Goal: Find specific page/section: Find specific page/section

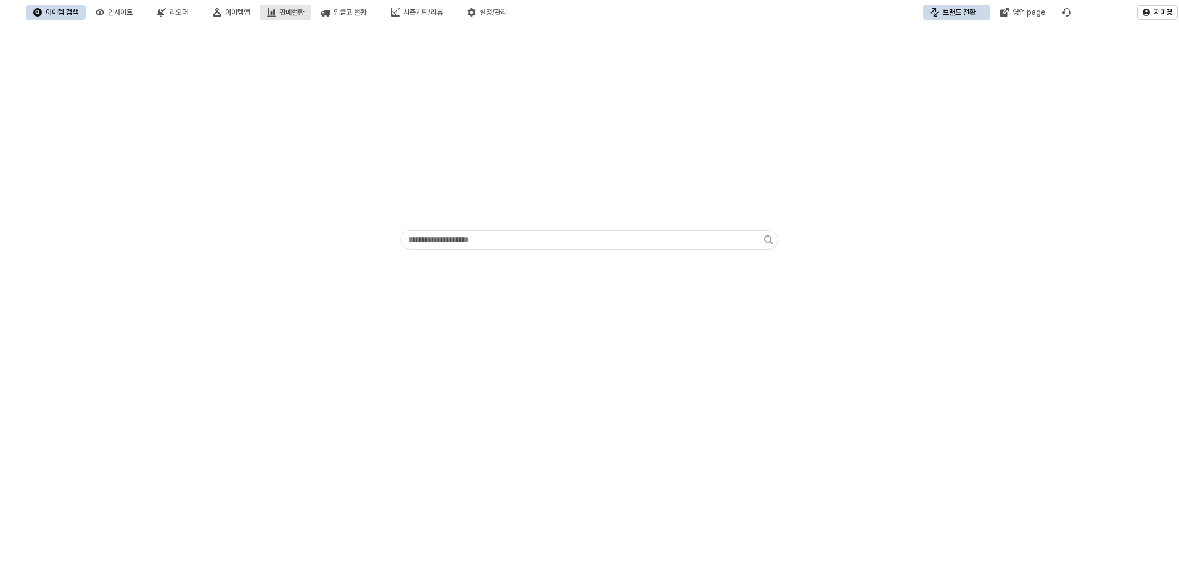
click at [311, 15] on button "판매현황" at bounding box center [286, 12] width 52 height 15
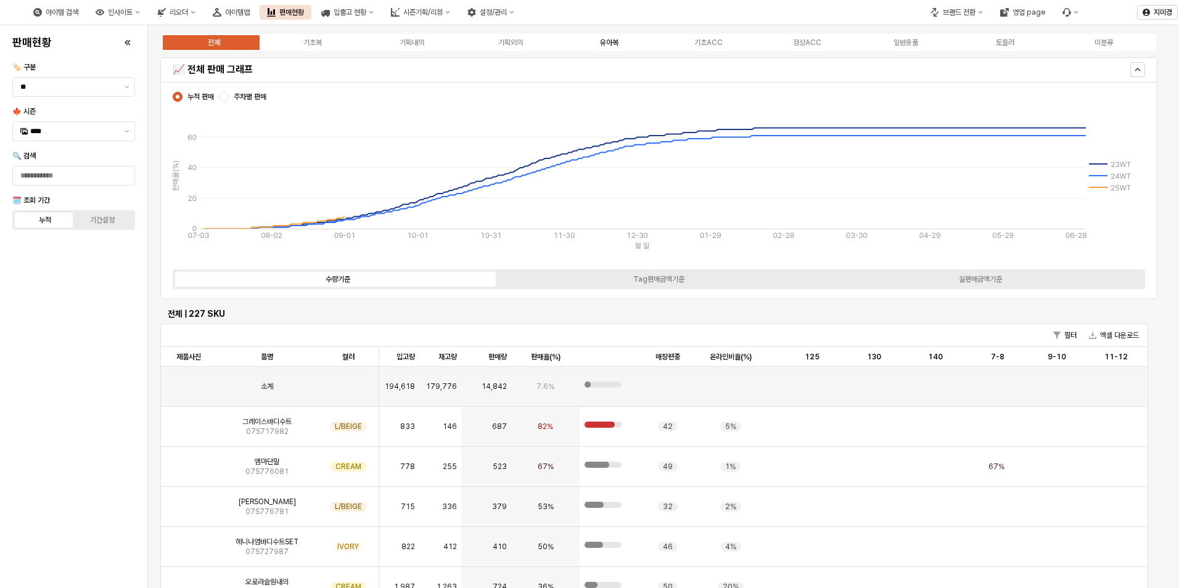
click at [609, 38] on div "유아복" at bounding box center [609, 42] width 19 height 9
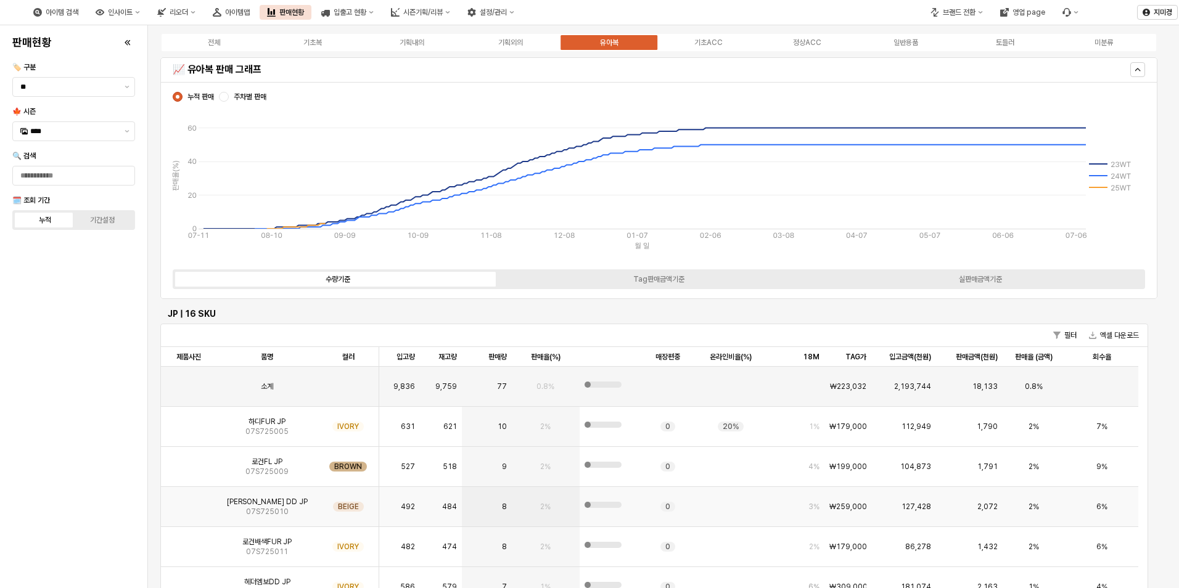
click at [189, 502] on img "App Frame" at bounding box center [189, 502] width 0 height 0
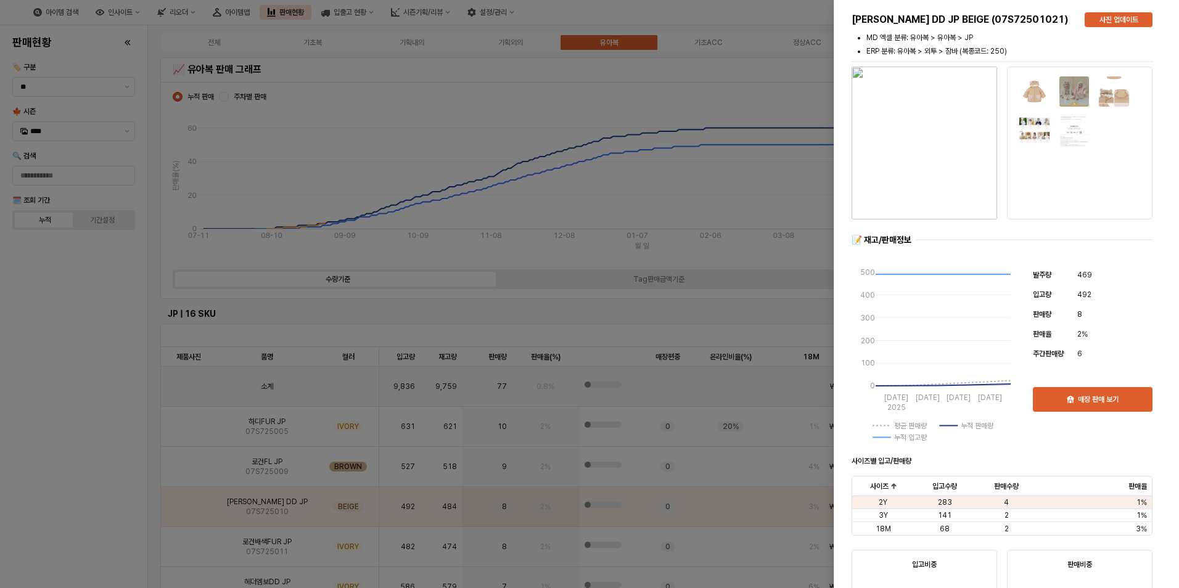
click at [194, 509] on div at bounding box center [589, 294] width 1179 height 588
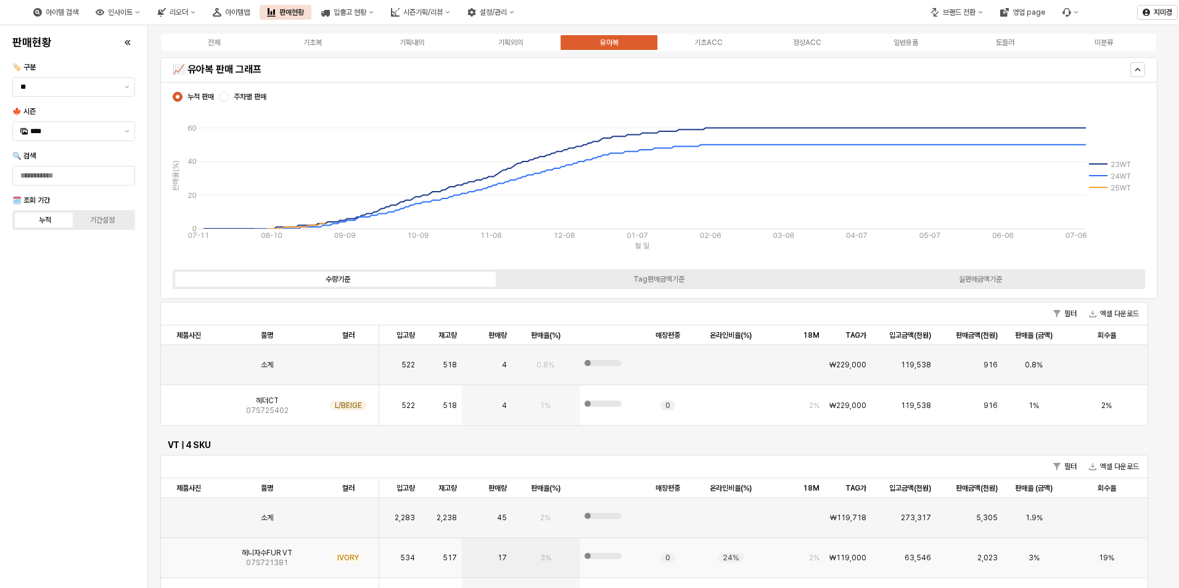
scroll to position [1110, 0]
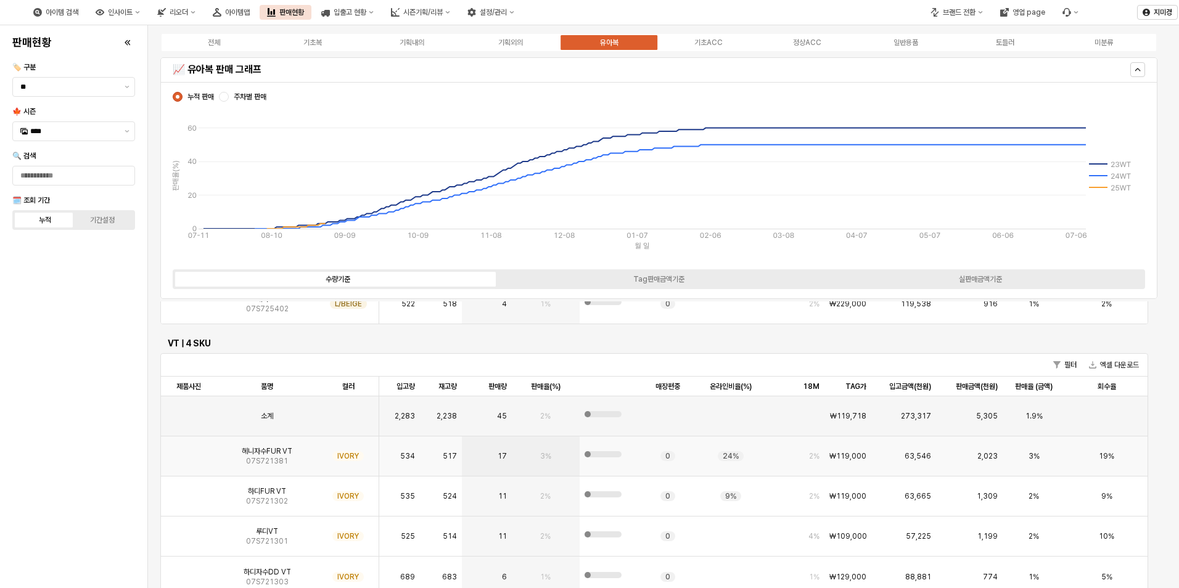
click at [189, 451] on img "App Frame" at bounding box center [189, 451] width 0 height 0
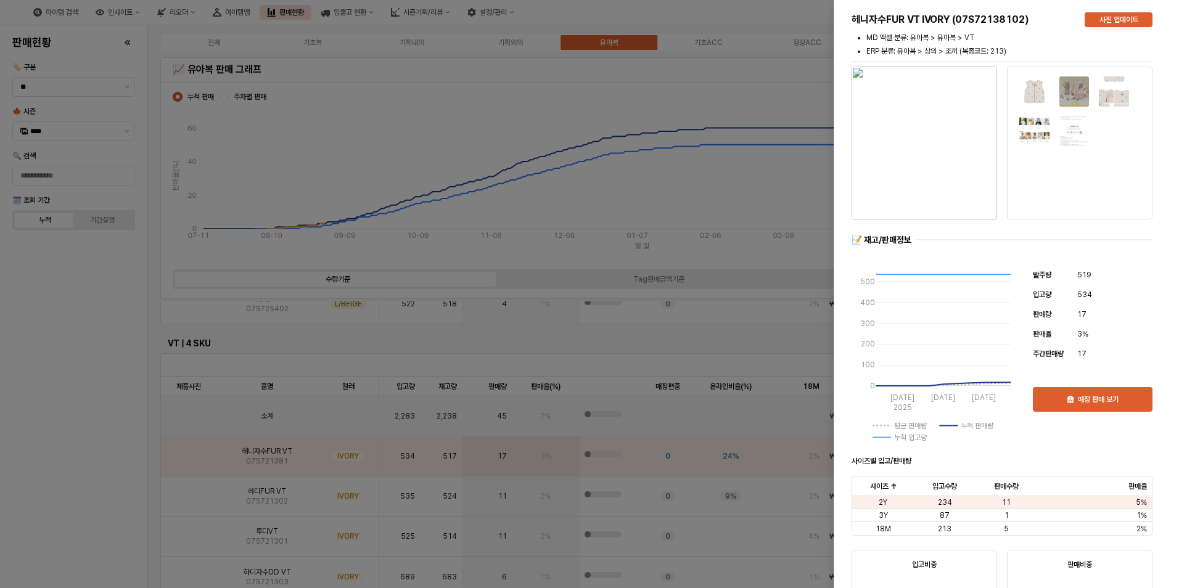
click at [62, 495] on div at bounding box center [589, 294] width 1179 height 588
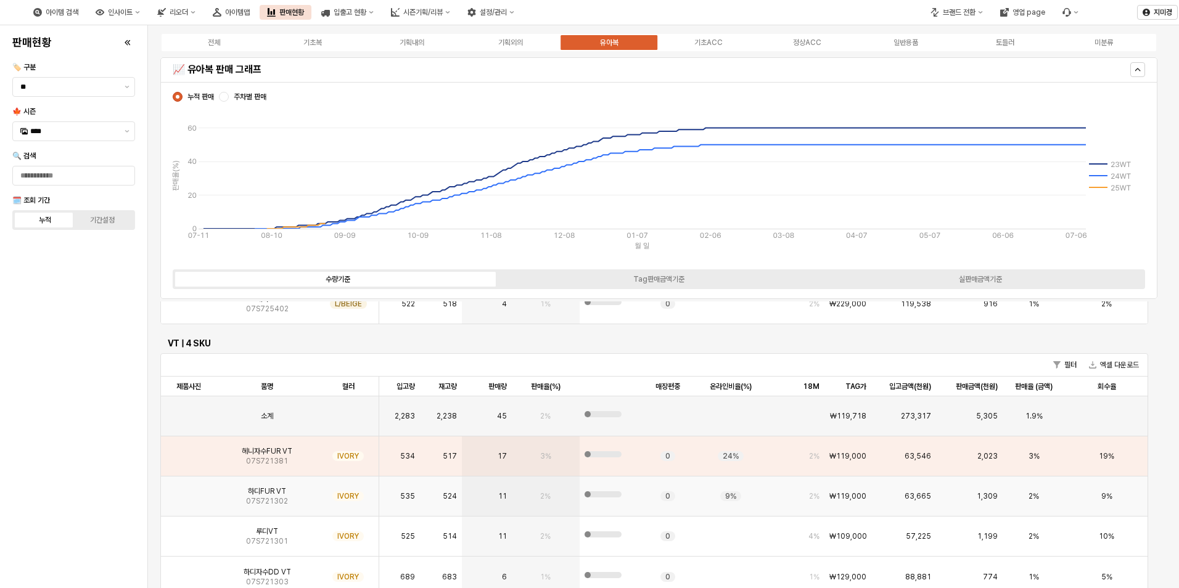
click at [189, 492] on img "App Frame" at bounding box center [189, 492] width 0 height 0
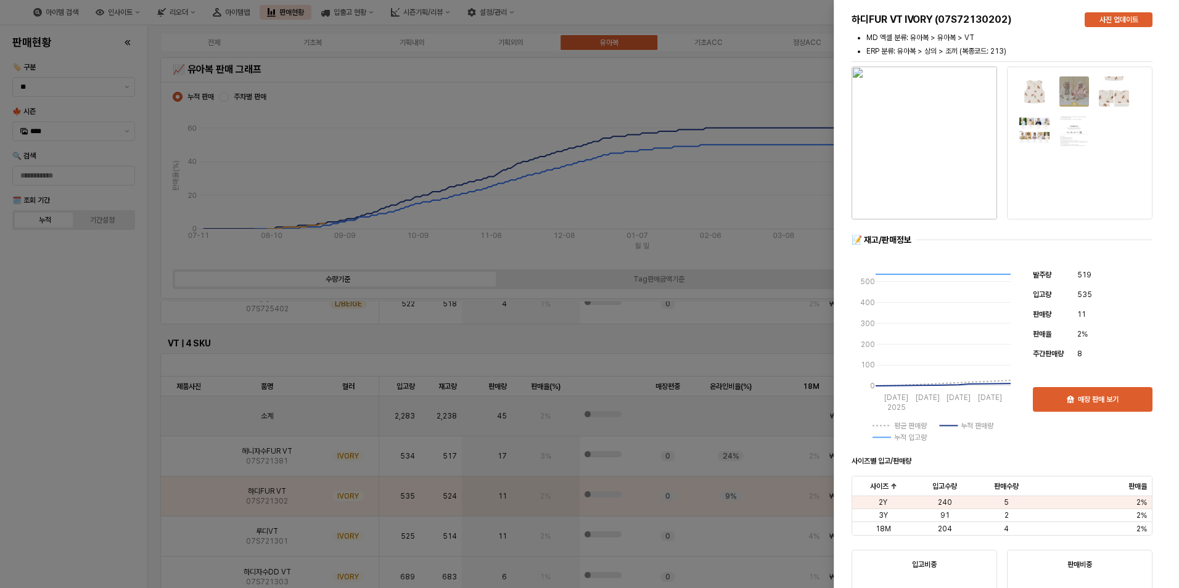
click at [75, 502] on div at bounding box center [589, 294] width 1179 height 588
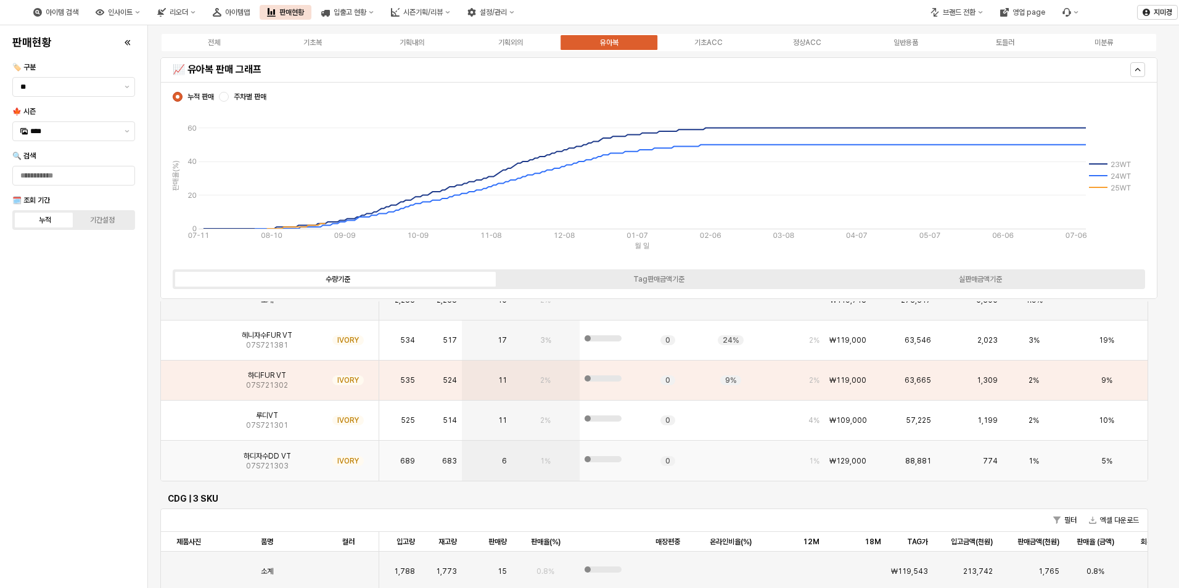
scroll to position [1234, 0]
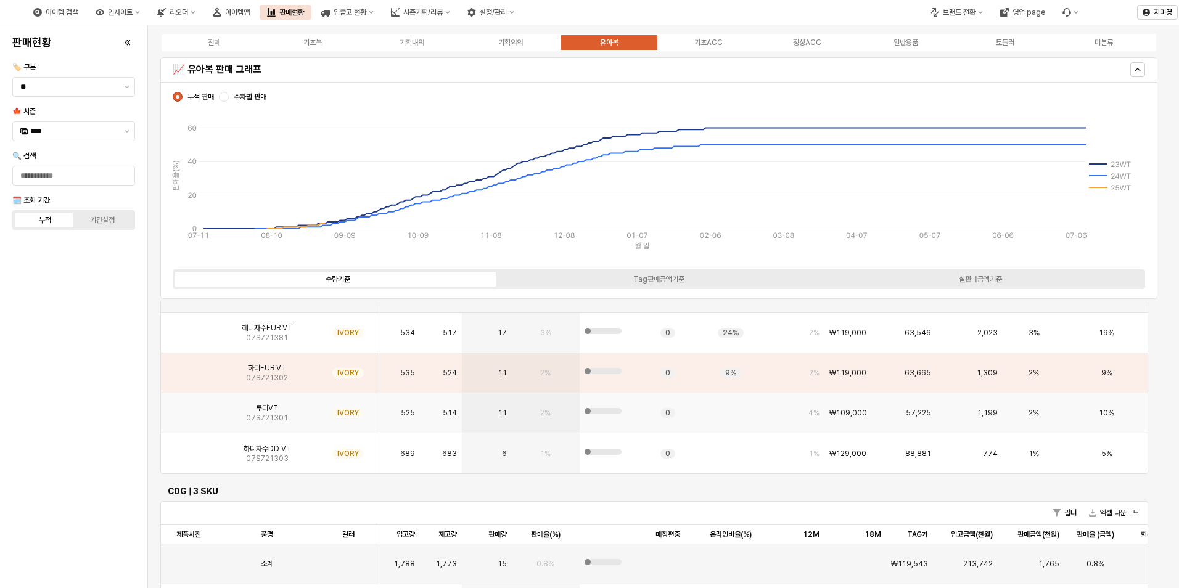
click at [189, 408] on img "App Frame" at bounding box center [189, 408] width 0 height 0
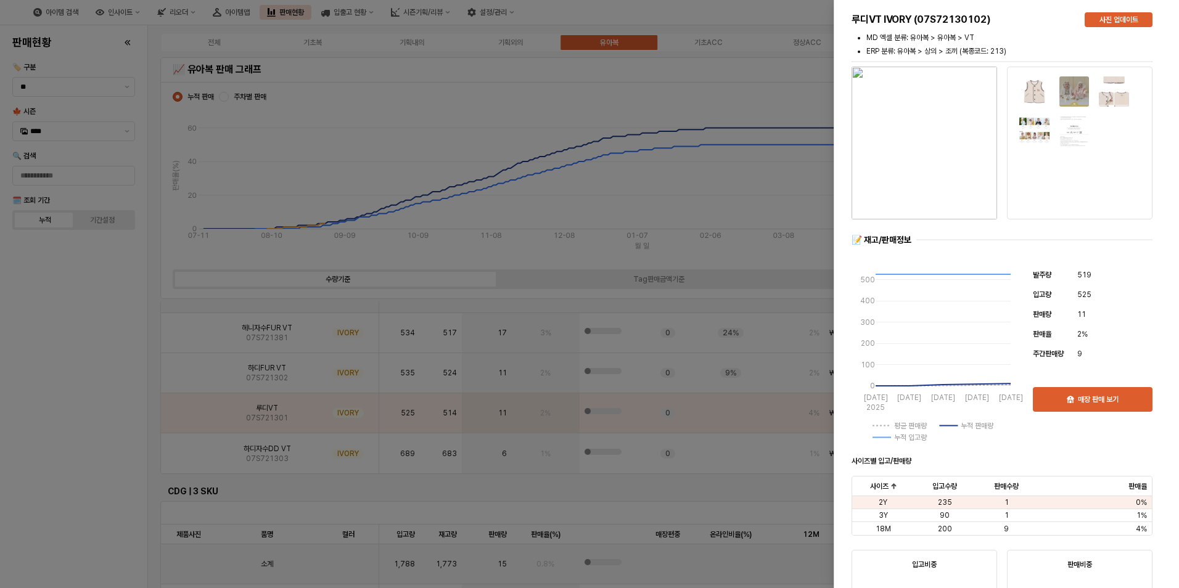
click at [89, 433] on div at bounding box center [589, 294] width 1179 height 588
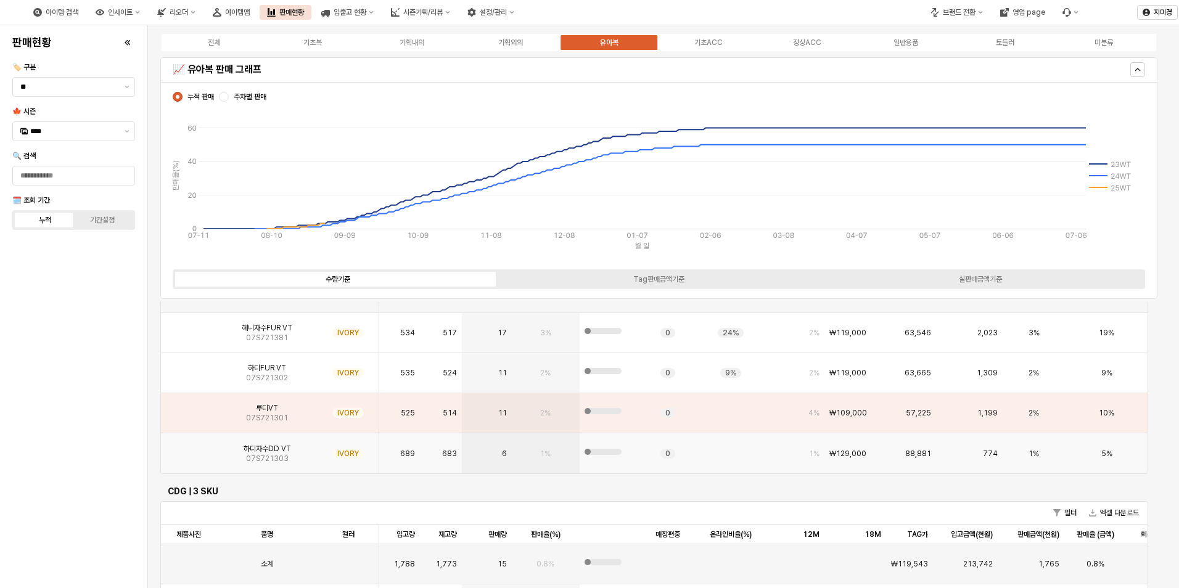
scroll to position [1480, 0]
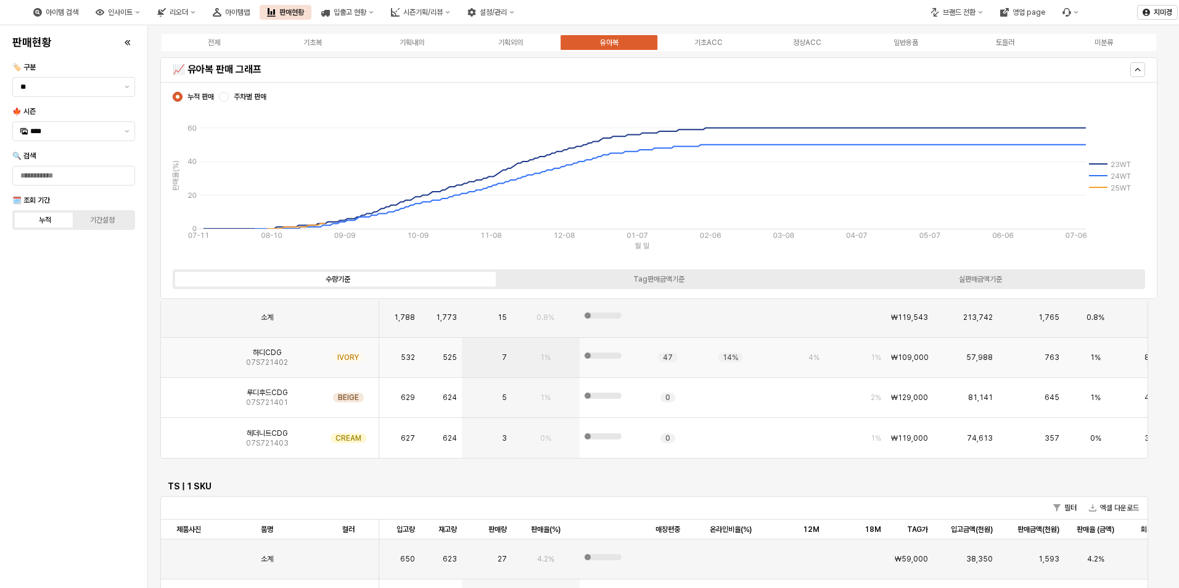
click at [189, 353] on img "App Frame" at bounding box center [189, 353] width 0 height 0
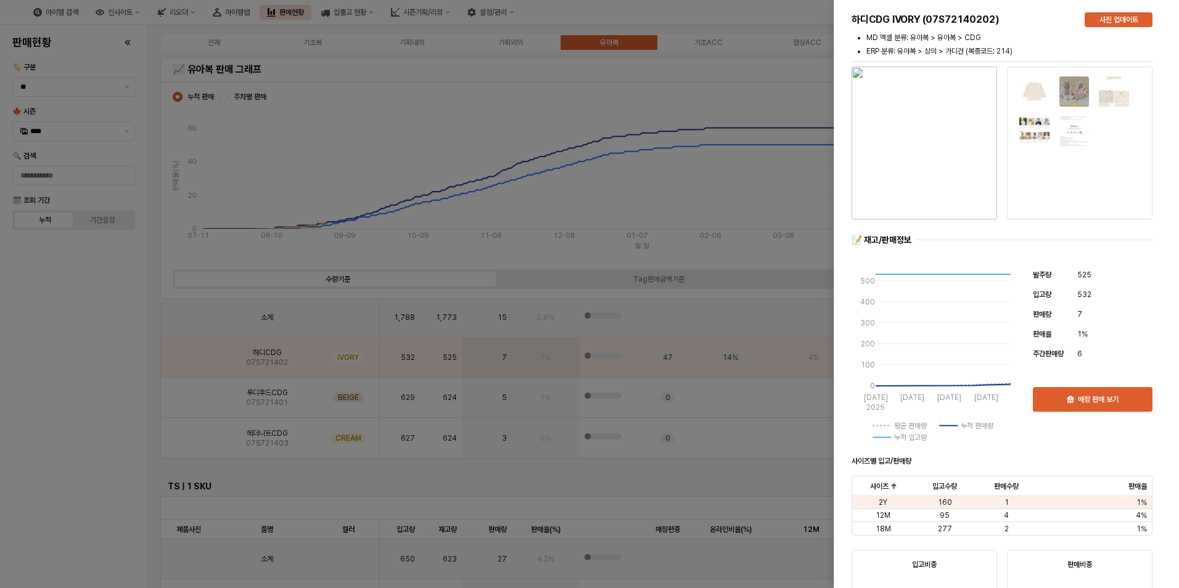
click at [88, 428] on div at bounding box center [589, 294] width 1179 height 588
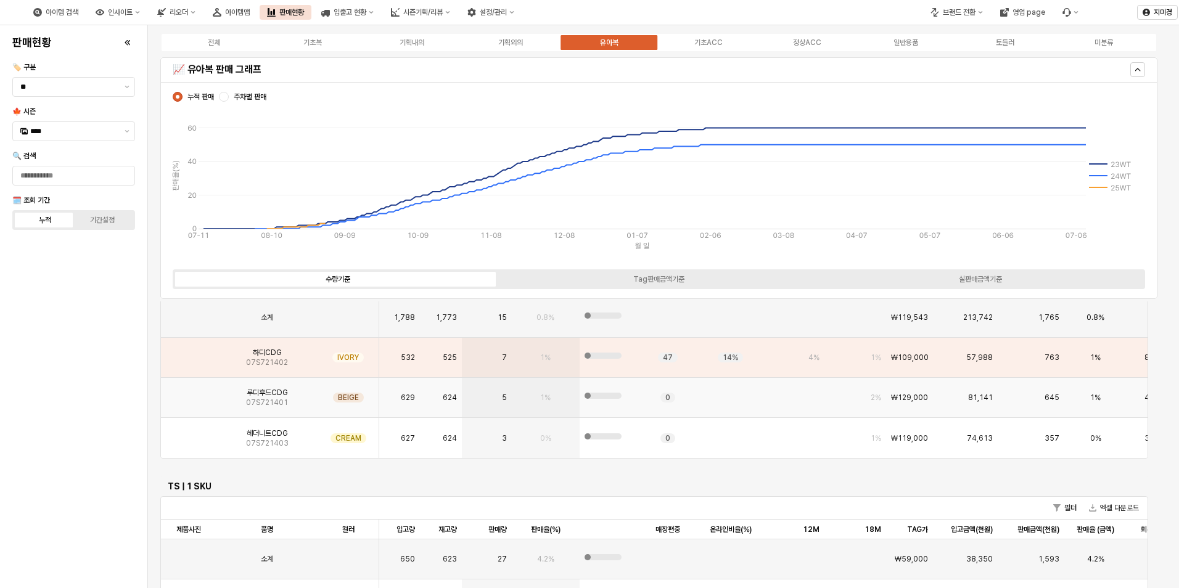
click at [189, 393] on img "App Frame" at bounding box center [189, 393] width 0 height 0
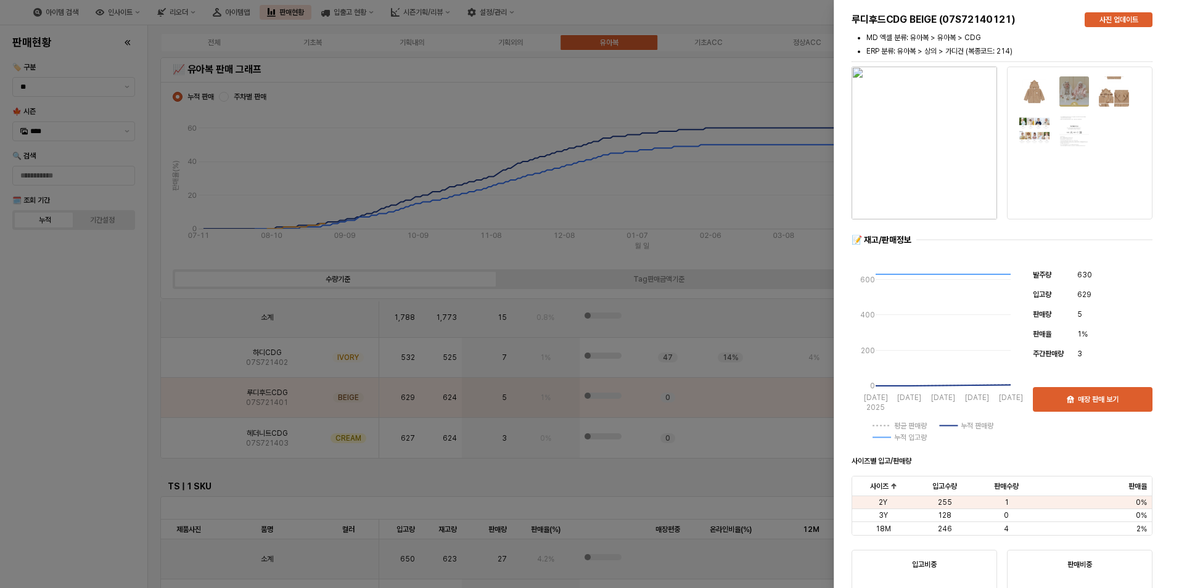
click at [184, 444] on div at bounding box center [589, 294] width 1179 height 588
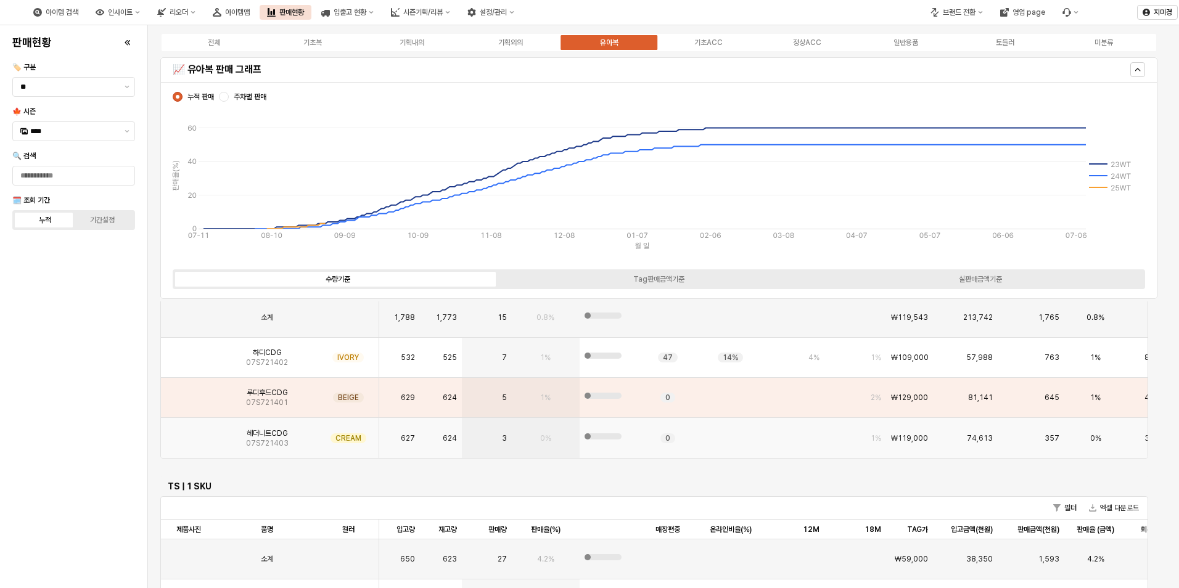
click at [189, 434] on img "App Frame" at bounding box center [189, 434] width 0 height 0
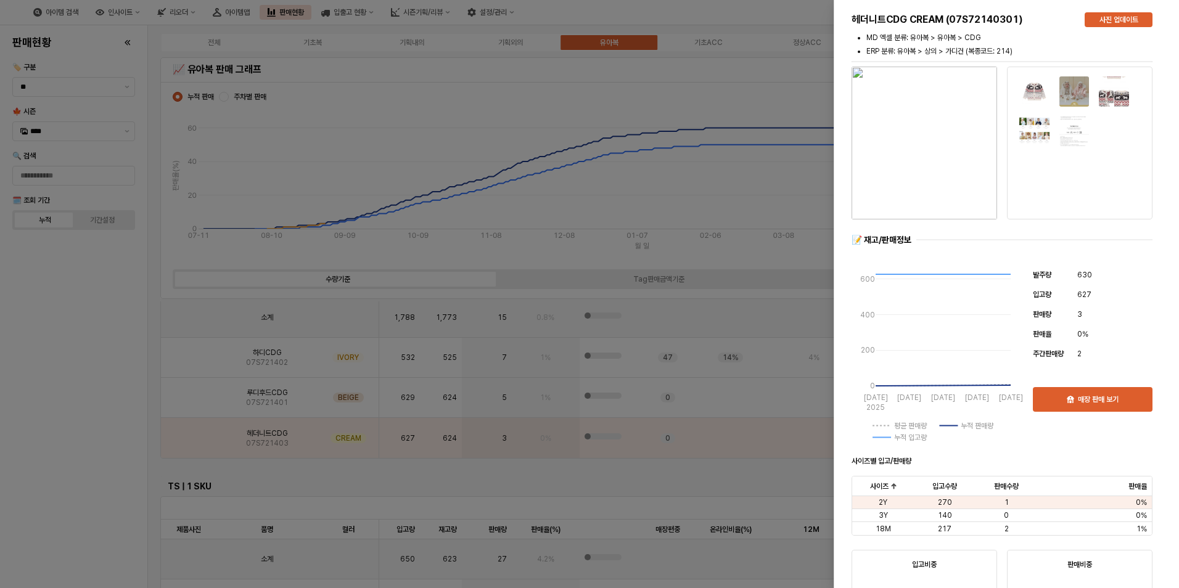
click at [86, 451] on div at bounding box center [589, 294] width 1179 height 588
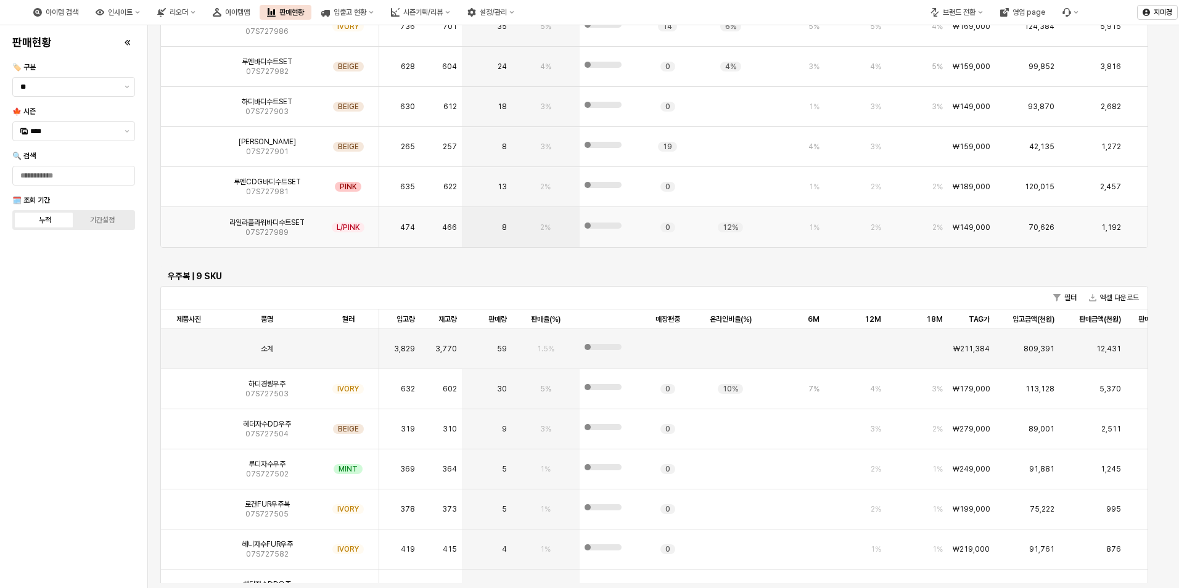
scroll to position [2561, 0]
